Goal: Task Accomplishment & Management: Manage account settings

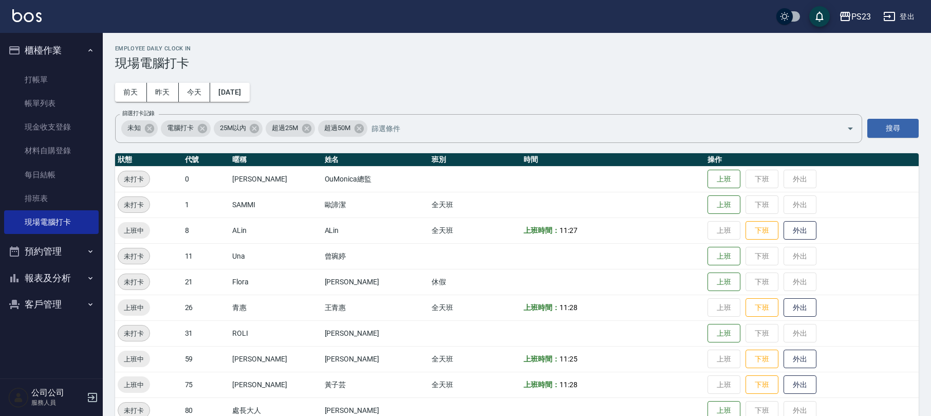
scroll to position [71, 0]
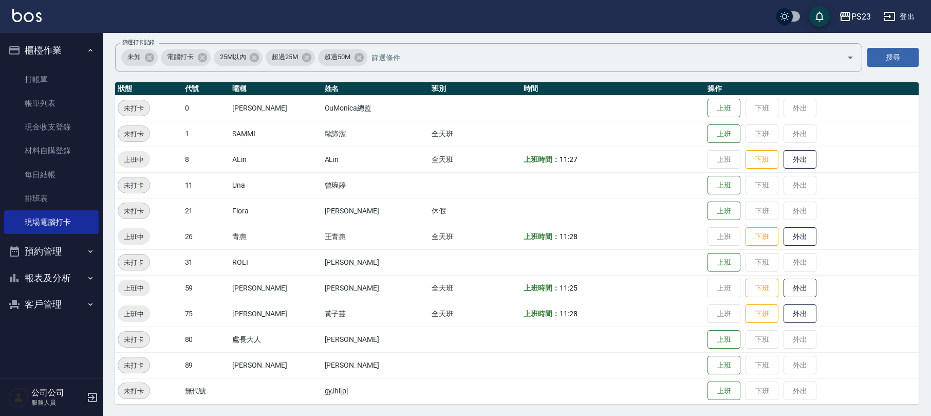
click at [57, 273] on button "報表及分析" at bounding box center [51, 278] width 95 height 27
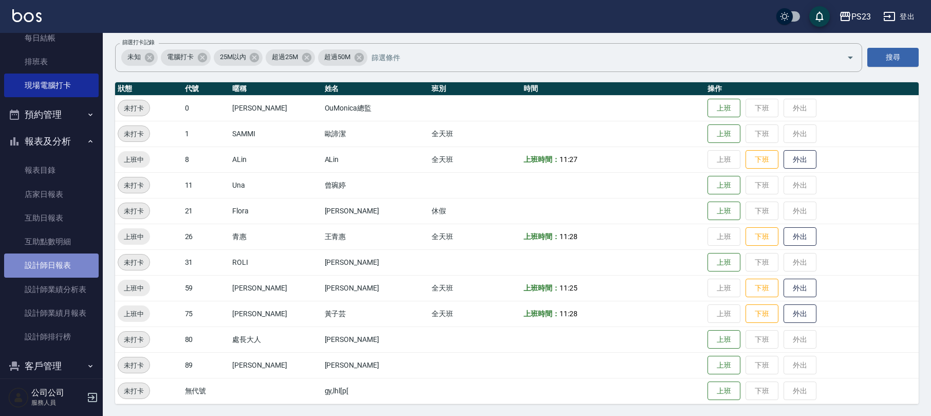
click at [68, 260] on link "設計師日報表" at bounding box center [51, 265] width 95 height 24
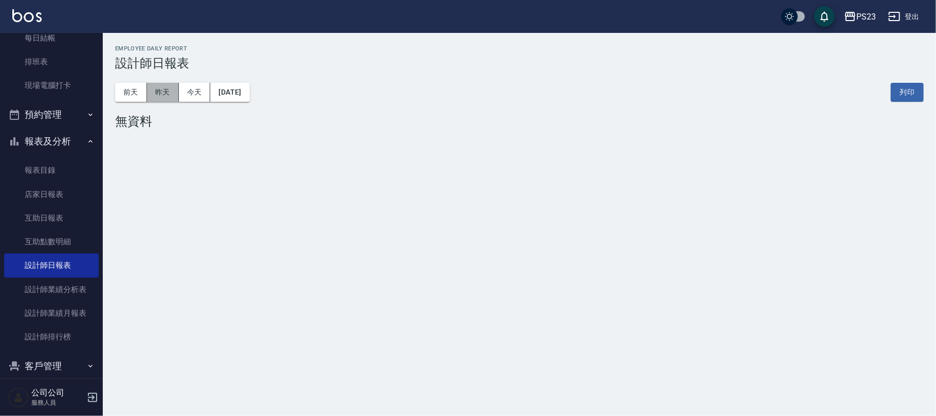
click at [169, 95] on button "昨天" at bounding box center [163, 92] width 32 height 19
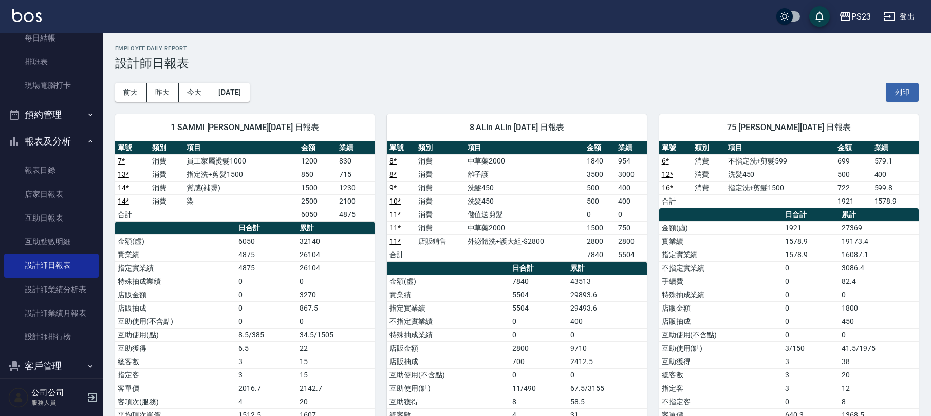
scroll to position [150, 0]
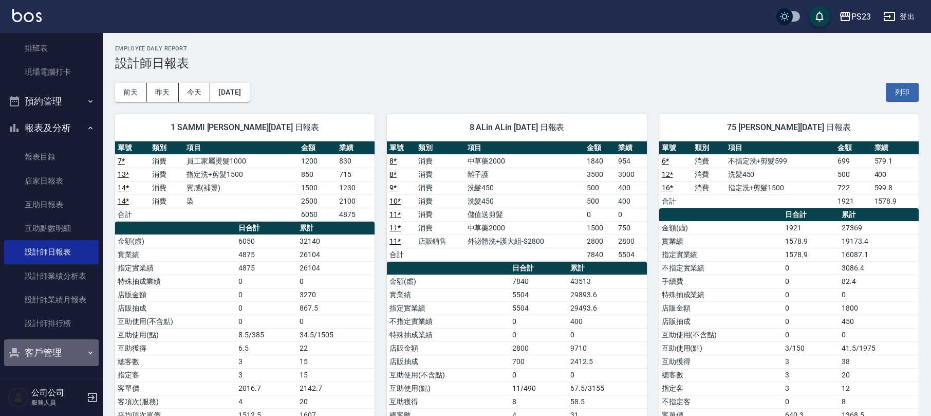
click at [66, 348] on button "客戶管理" at bounding box center [51, 352] width 95 height 27
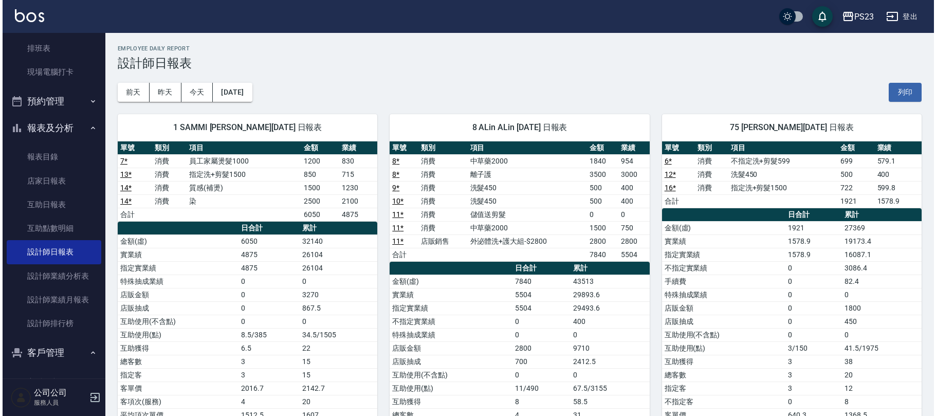
scroll to position [181, 0]
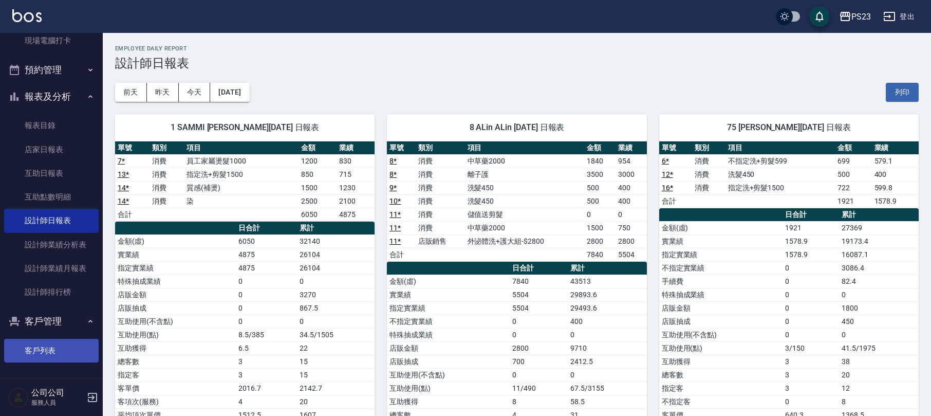
click at [57, 349] on link "客戶列表" at bounding box center [51, 351] width 95 height 24
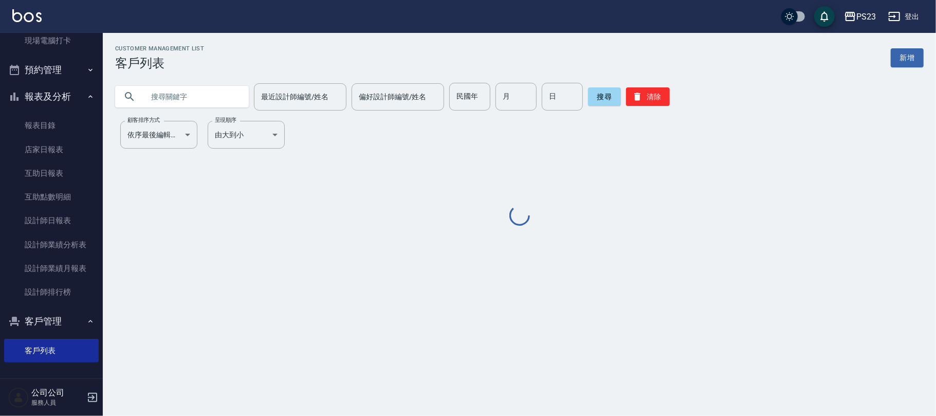
click at [207, 93] on input "text" at bounding box center [192, 97] width 97 height 28
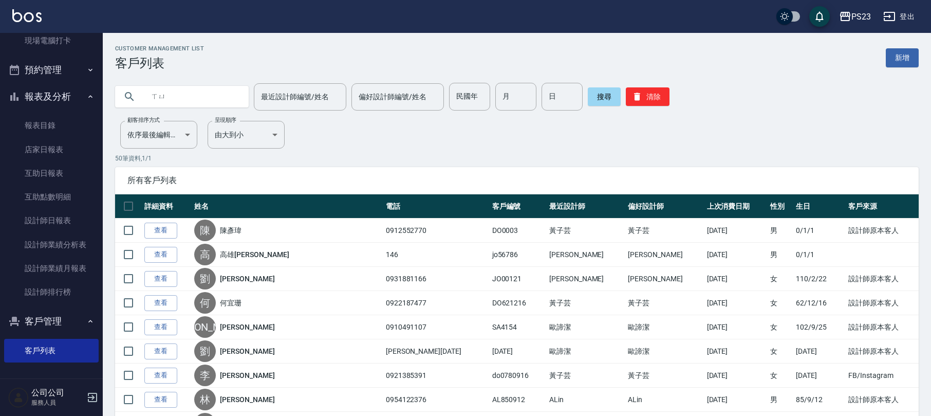
type input "續"
type input "[PERSON_NAME]"
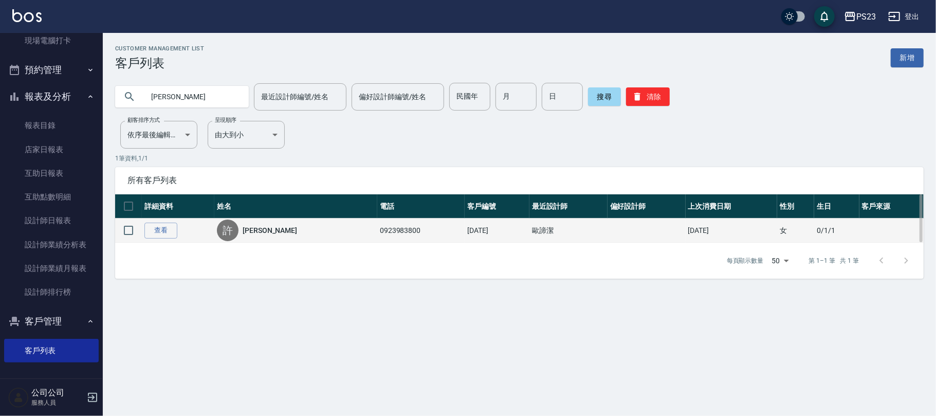
click at [252, 233] on link "[PERSON_NAME]" at bounding box center [270, 230] width 54 height 10
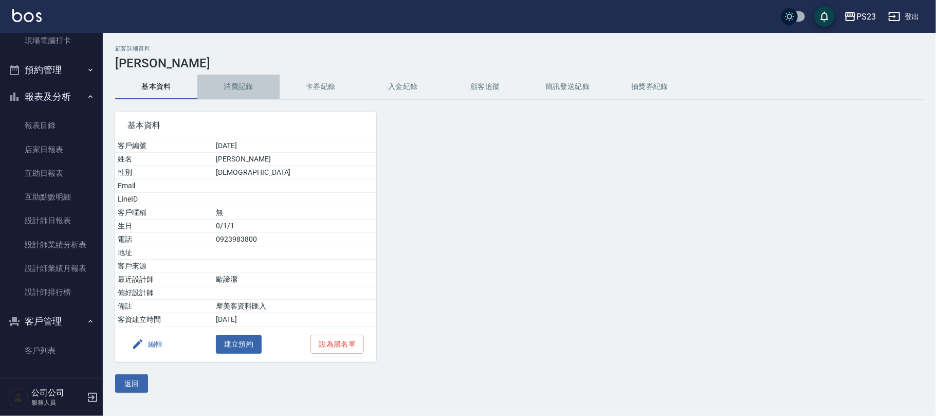
click at [231, 79] on button "消費記錄" at bounding box center [238, 87] width 82 height 25
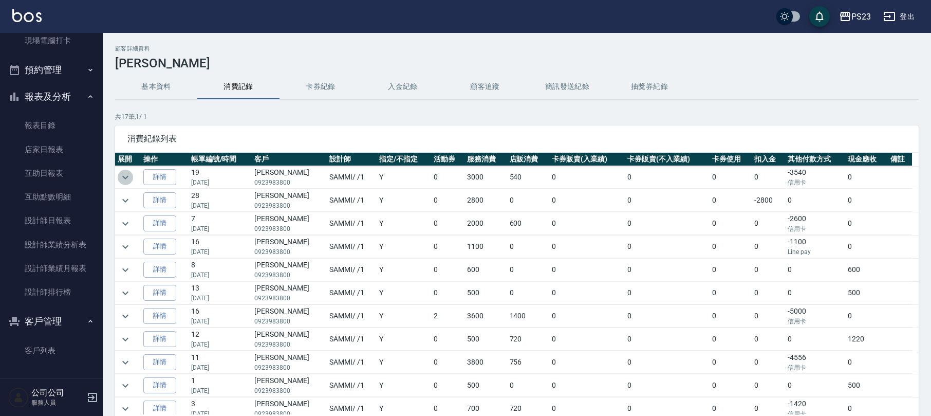
click at [128, 174] on icon "expand row" at bounding box center [125, 177] width 12 height 12
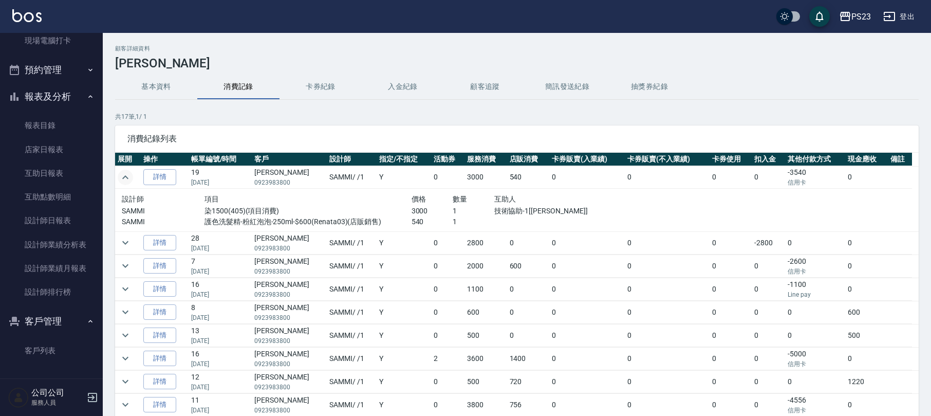
click at [128, 174] on icon "expand row" at bounding box center [125, 177] width 12 height 12
